Goal: Task Accomplishment & Management: Manage account settings

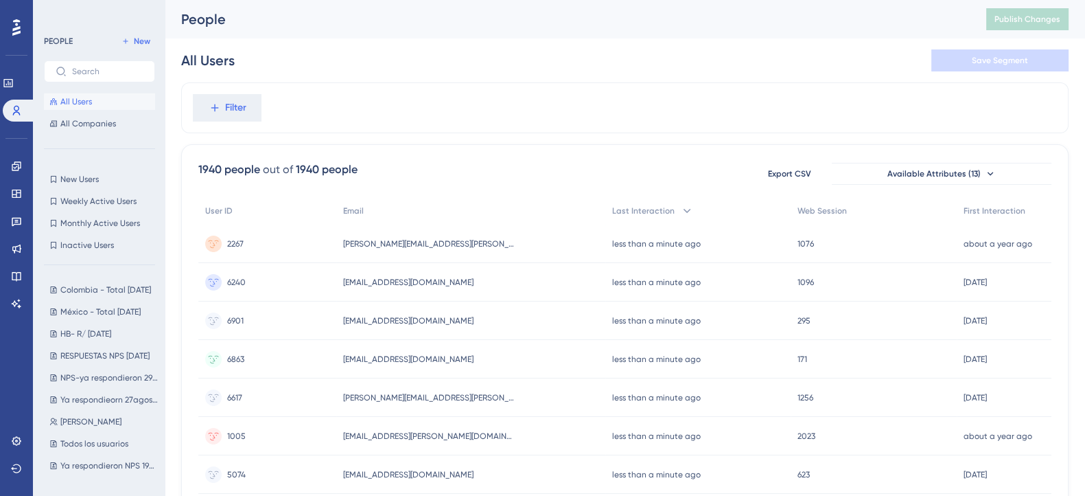
click at [13, 27] on icon at bounding box center [16, 28] width 8 height 18
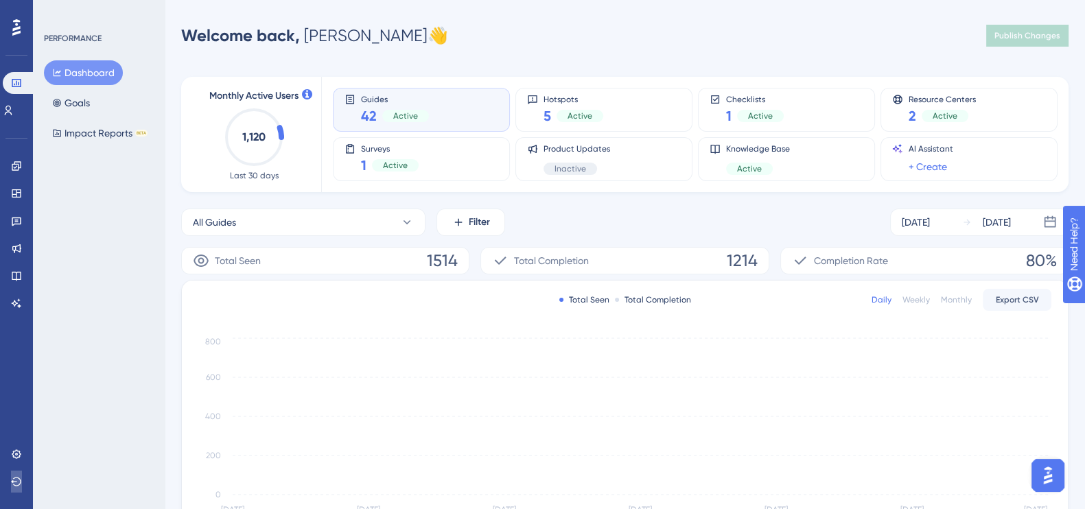
click at [11, 482] on button at bounding box center [16, 482] width 11 height 22
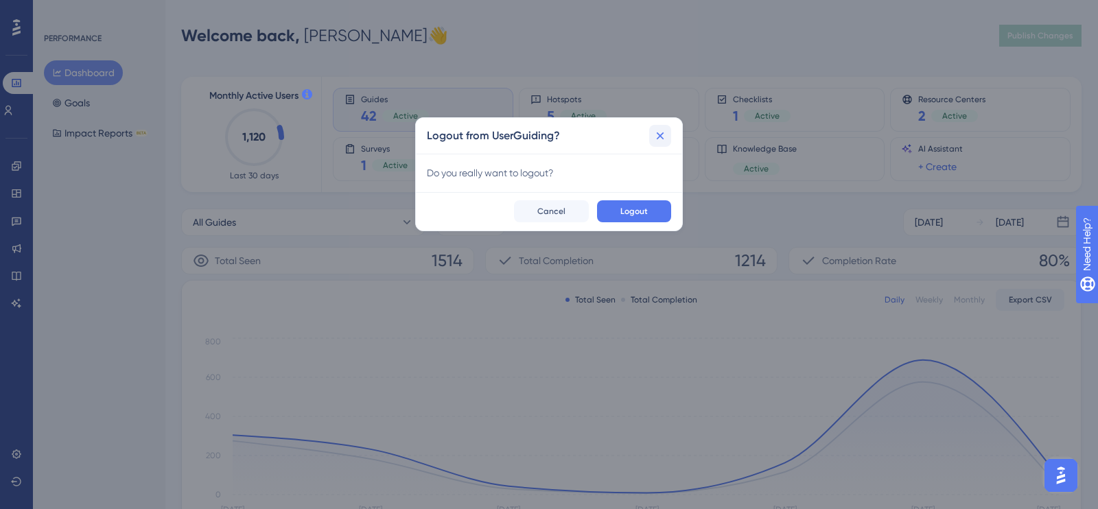
click at [666, 139] on icon at bounding box center [660, 136] width 14 height 14
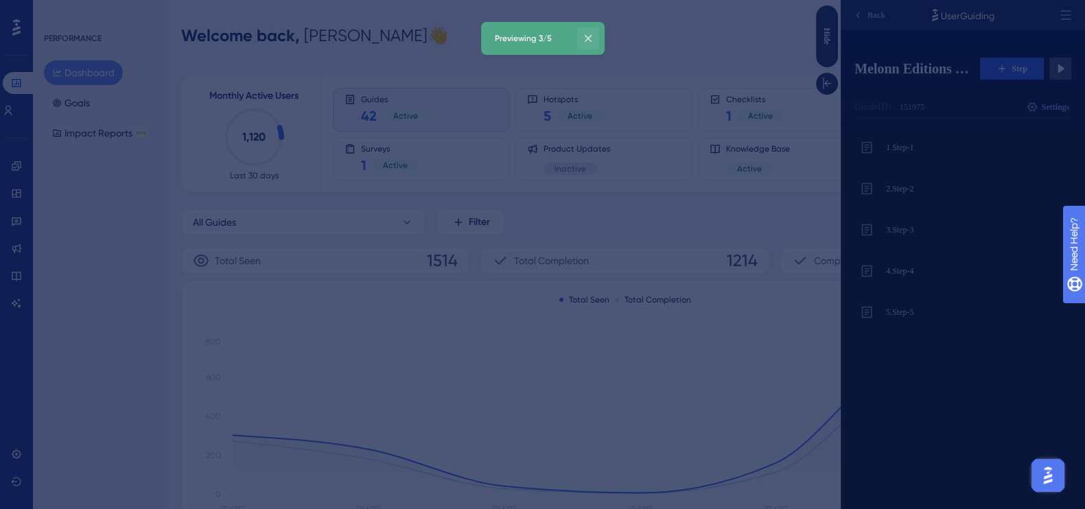
click at [591, 36] on icon at bounding box center [588, 39] width 8 height 8
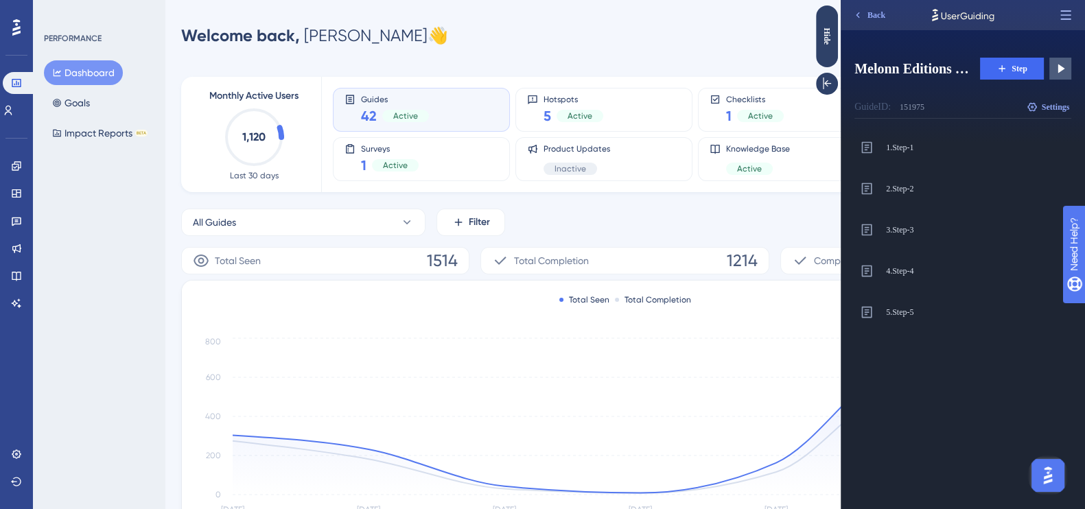
click at [1067, 21] on icon at bounding box center [1066, 15] width 14 height 14
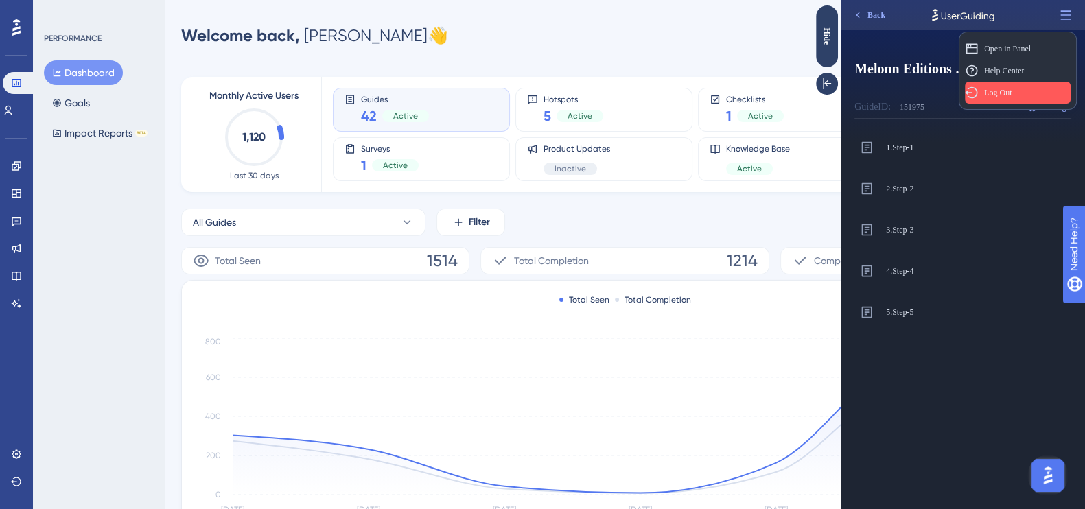
click at [997, 96] on span "Log Out" at bounding box center [997, 92] width 27 height 11
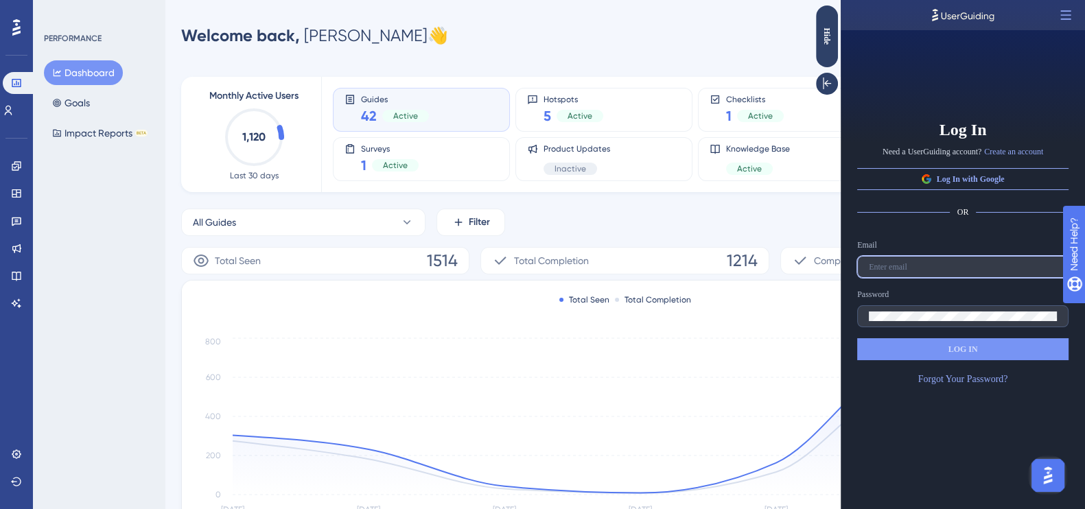
type input "[EMAIL_ADDRESS][DOMAIN_NAME]"
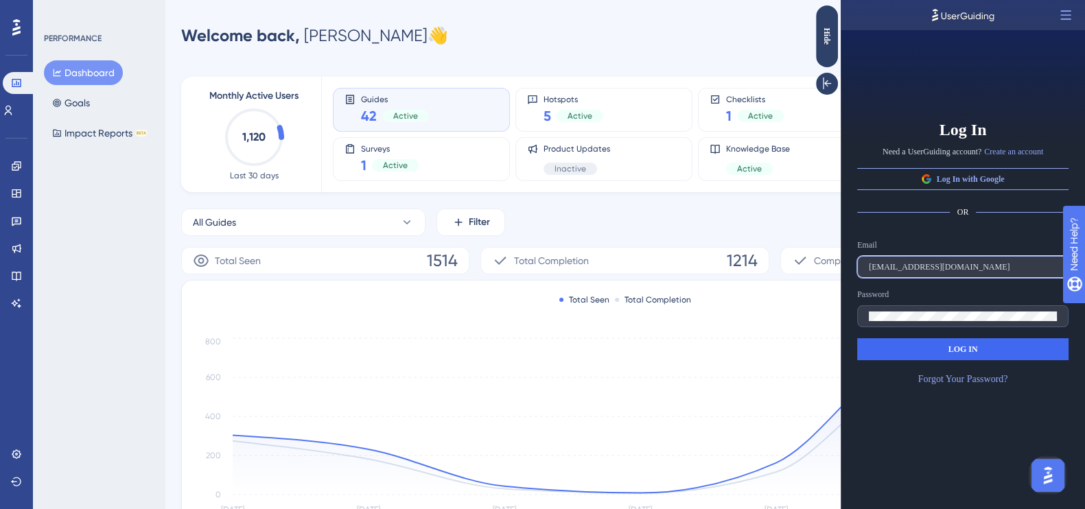
drag, startPoint x: 952, startPoint y: 268, endPoint x: 1679, endPoint y: 272, distance: 727.5
click at [841, 0] on html "Log In Need a UserGuiding account? Create an account Log In with Google OR Emai…" at bounding box center [963, 0] width 244 height 0
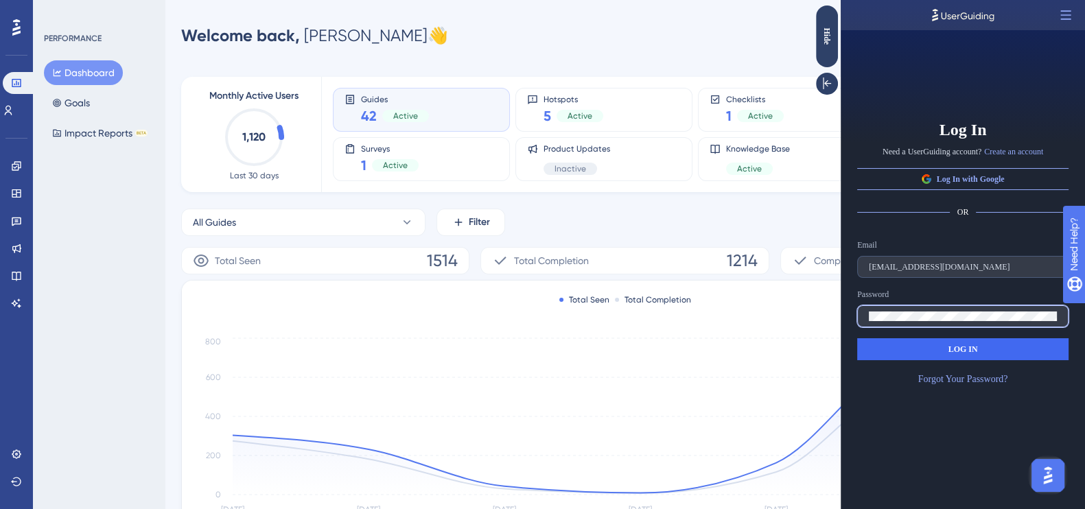
click at [841, 0] on html "Log In Need a UserGuiding account? Create an account Log In with Google OR Emai…" at bounding box center [963, 0] width 244 height 0
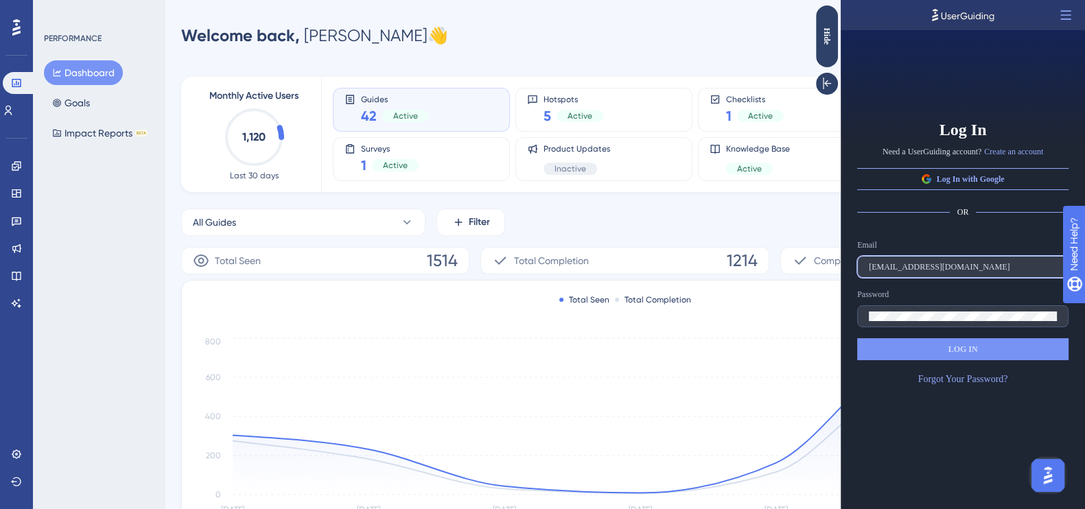
drag, startPoint x: 964, startPoint y: 261, endPoint x: 836, endPoint y: 259, distance: 127.7
click at [841, 0] on html "Log In Need a UserGuiding account? Create an account Log In with Google OR Emai…" at bounding box center [963, 0] width 244 height 0
click at [920, 419] on div "Log In Need a UserGuiding account? Create an account Log In with Google OR Emai…" at bounding box center [963, 269] width 244 height 479
click at [896, 324] on label at bounding box center [962, 316] width 211 height 22
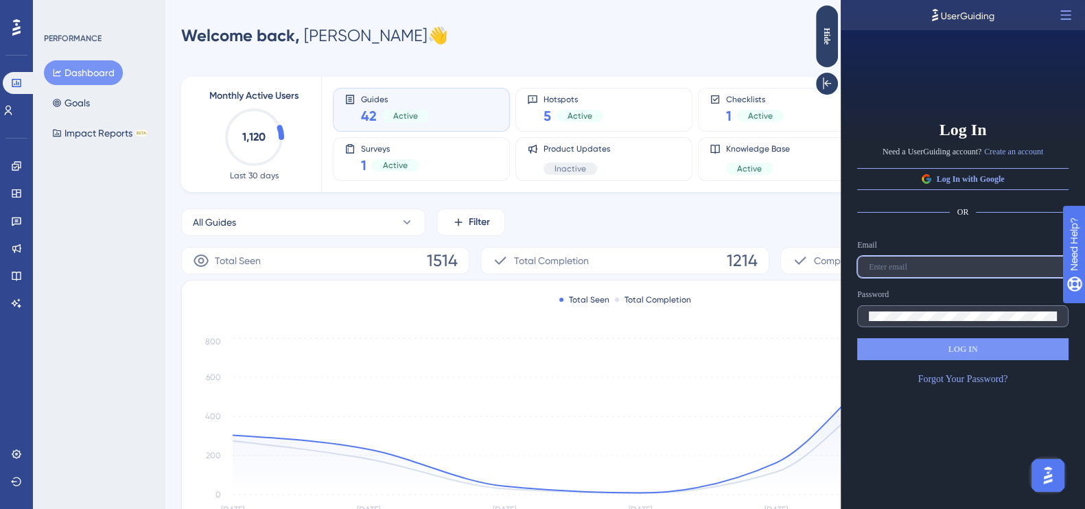
type input "[EMAIL_ADDRESS][DOMAIN_NAME]"
